Goal: Task Accomplishment & Management: Use online tool/utility

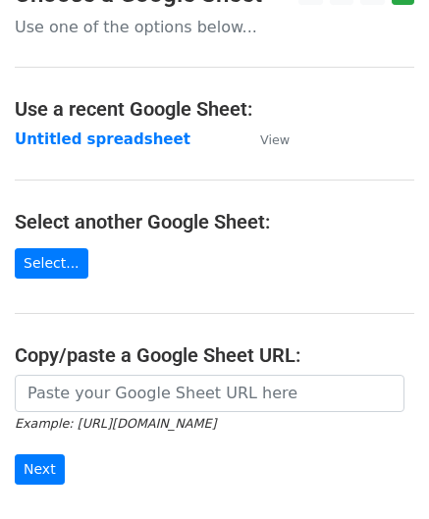
scroll to position [196, 0]
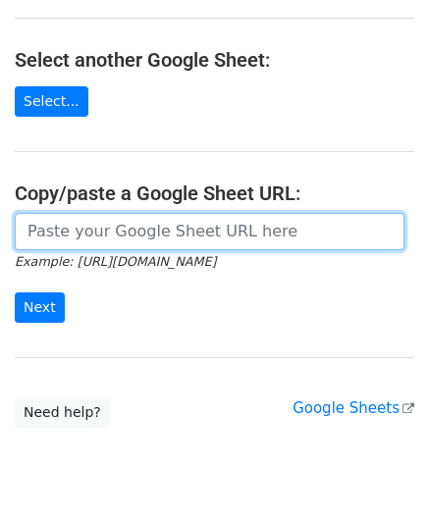
click at [122, 229] on input "url" at bounding box center [210, 231] width 390 height 37
paste input "[URL][DOMAIN_NAME]"
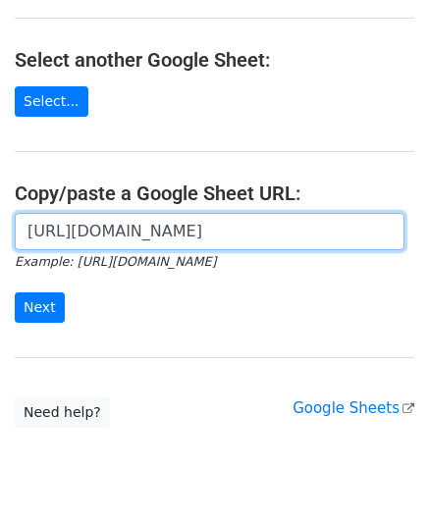
scroll to position [0, 414]
type input "https://docs.google.com/spreadsheets/d/1kxcER0FR4jL_aUWttR_3BYLcNkHKrTocMSPzot2…"
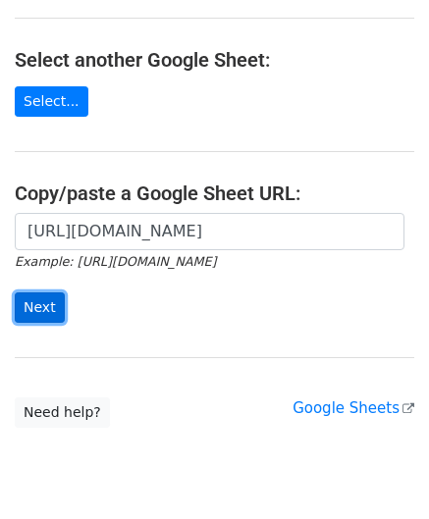
click at [42, 311] on input "Next" at bounding box center [40, 308] width 50 height 30
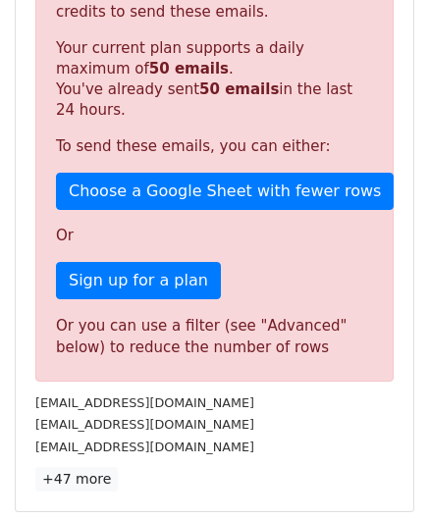
scroll to position [663, 0]
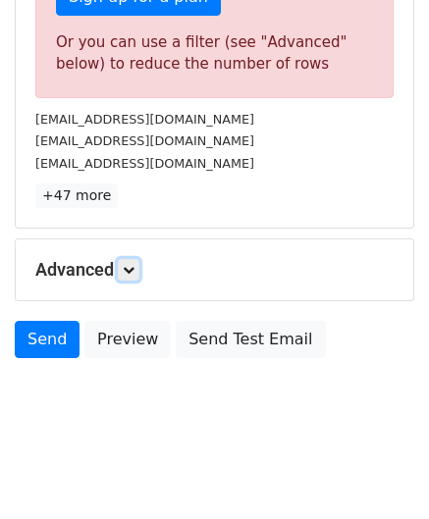
drag, startPoint x: 135, startPoint y: 274, endPoint x: 177, endPoint y: 309, distance: 55.1
click at [135, 273] on link at bounding box center [129, 270] width 22 height 22
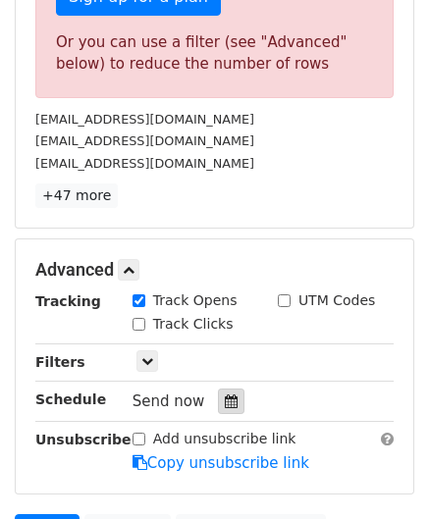
click at [226, 403] on icon at bounding box center [231, 402] width 13 height 14
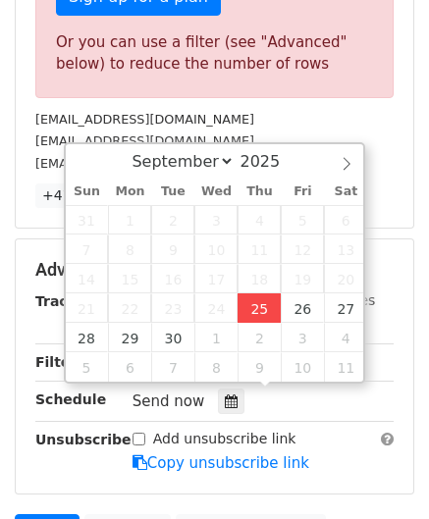
type input "[DATE] 12:00"
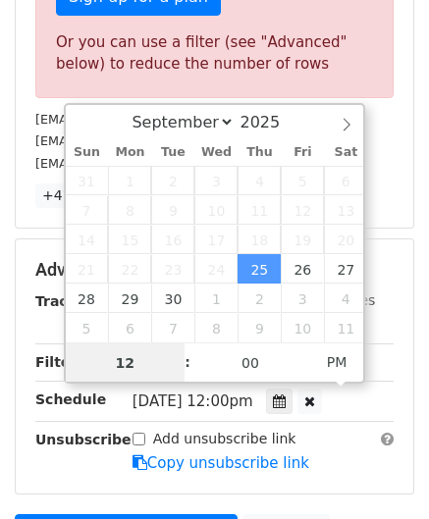
paste input "8"
type input "8"
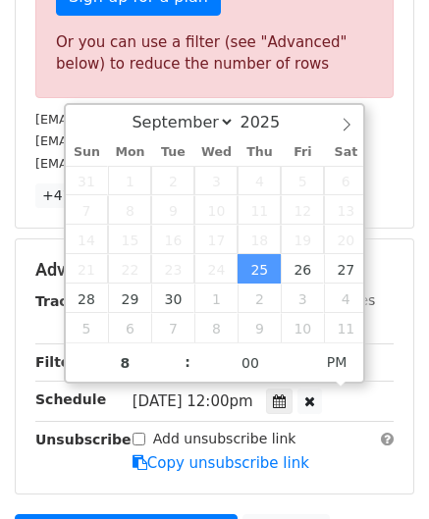
type input "[DATE] 20:00"
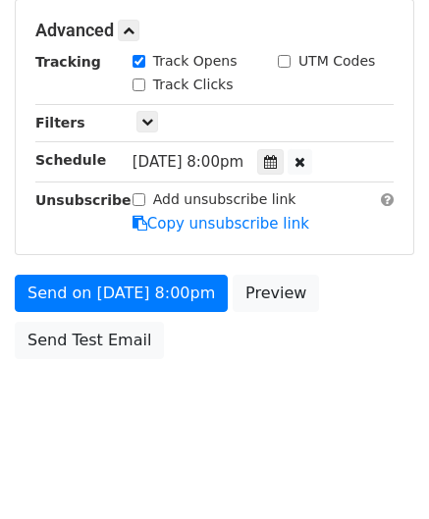
scroll to position [900, 0]
